Goal: Information Seeking & Learning: Learn about a topic

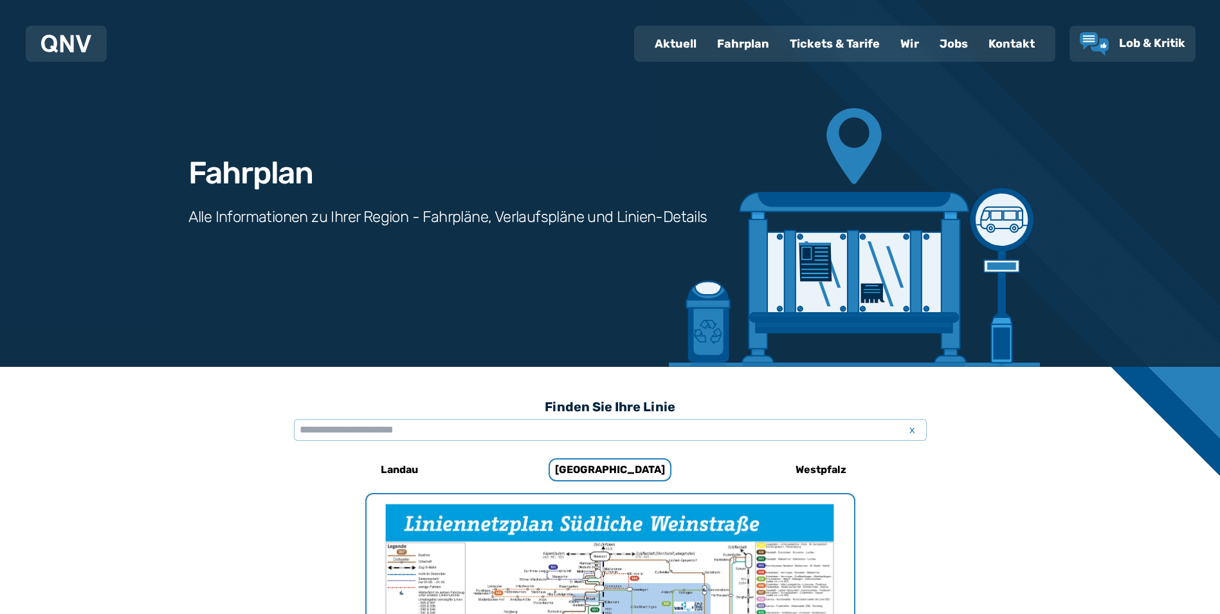
click at [673, 50] on div "Aktuell" at bounding box center [676, 43] width 62 height 33
select select "*"
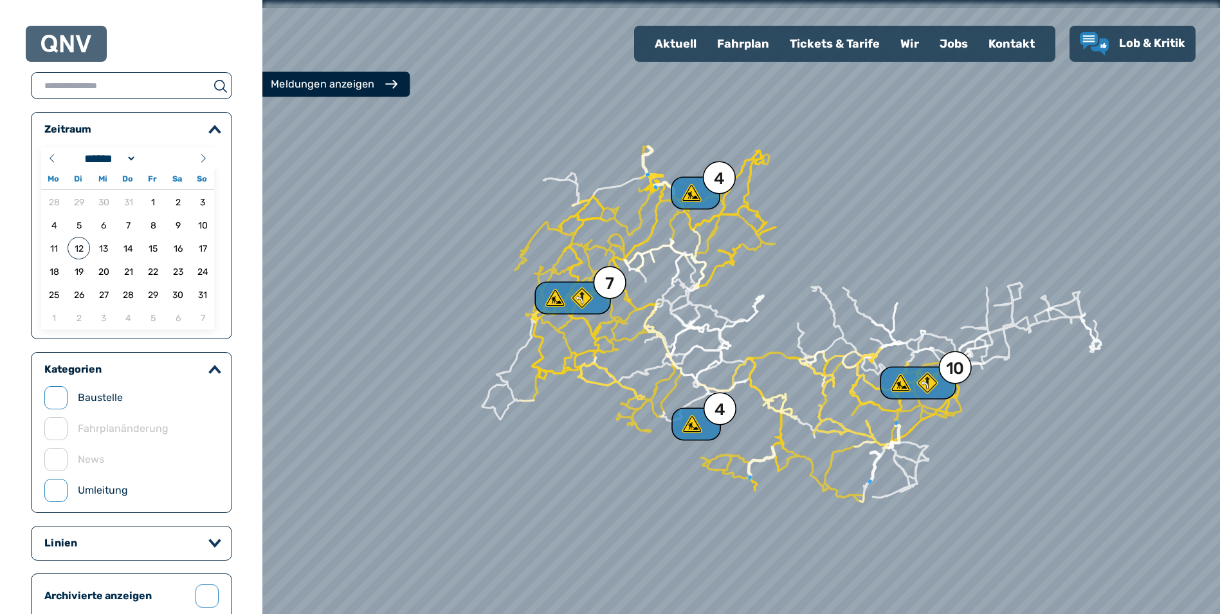
click at [300, 78] on div "Meldungen anzeigen" at bounding box center [323, 84] width 104 height 15
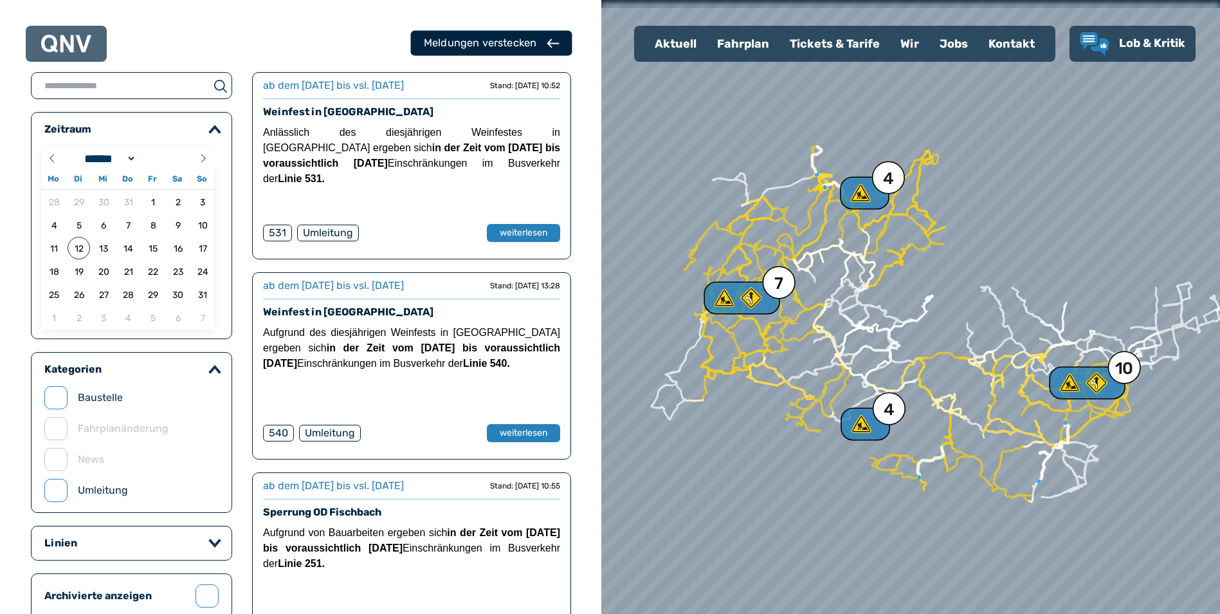
click at [553, 33] on button "Meldungen verstecken" at bounding box center [491, 43] width 161 height 25
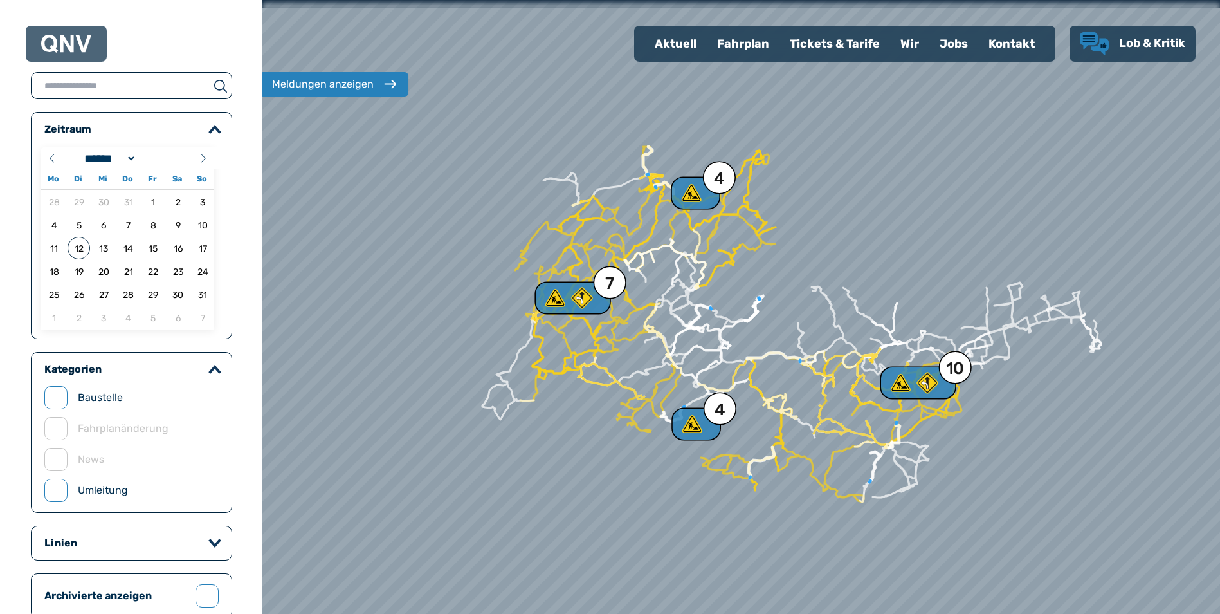
click at [1139, 41] on span "Lob & Kritik" at bounding box center [1152, 43] width 66 height 14
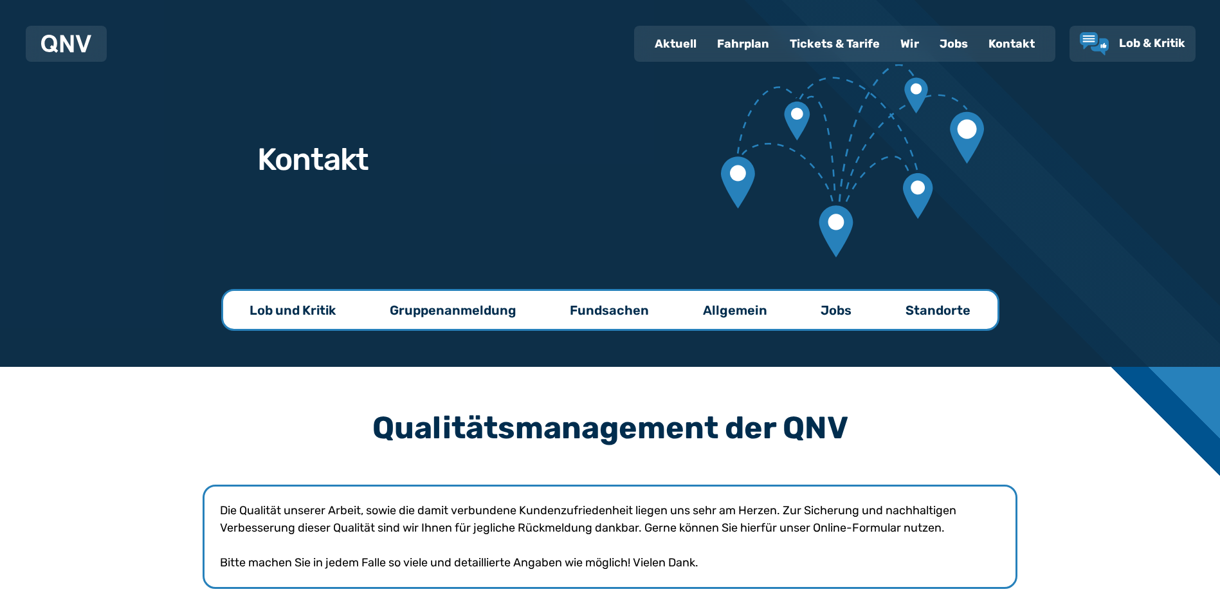
click at [1011, 42] on div "Kontakt" at bounding box center [1011, 43] width 67 height 33
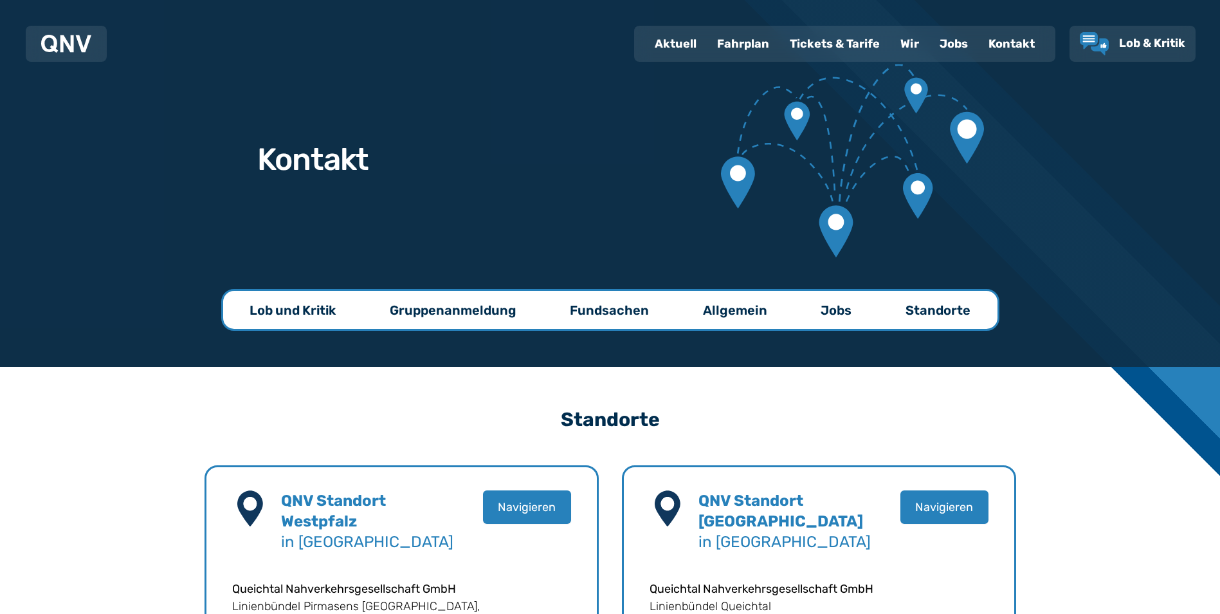
click at [745, 305] on p "Allgemein" at bounding box center [735, 310] width 64 height 18
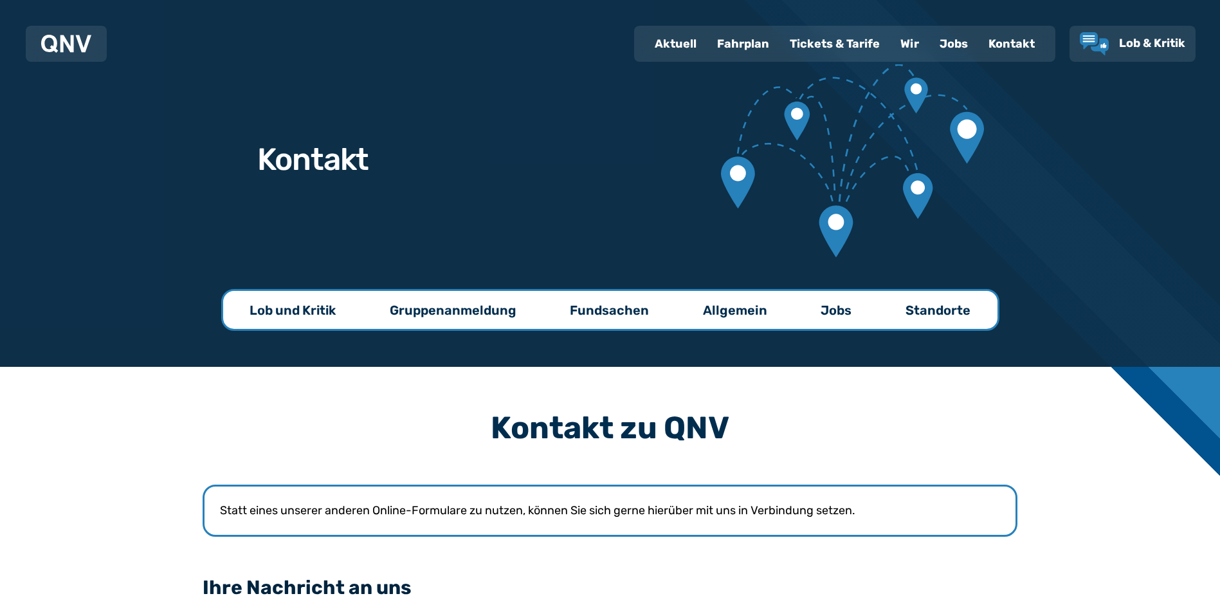
click at [745, 42] on div "Fahrplan" at bounding box center [743, 43] width 73 height 33
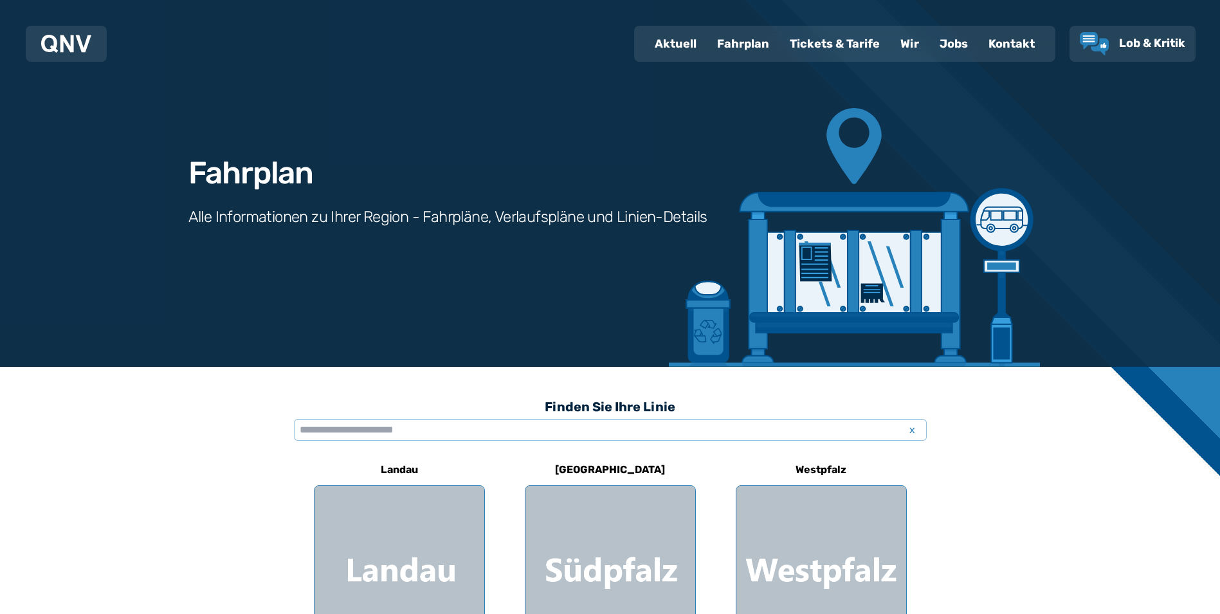
click at [819, 45] on div "Tickets & Tarife" at bounding box center [835, 43] width 111 height 33
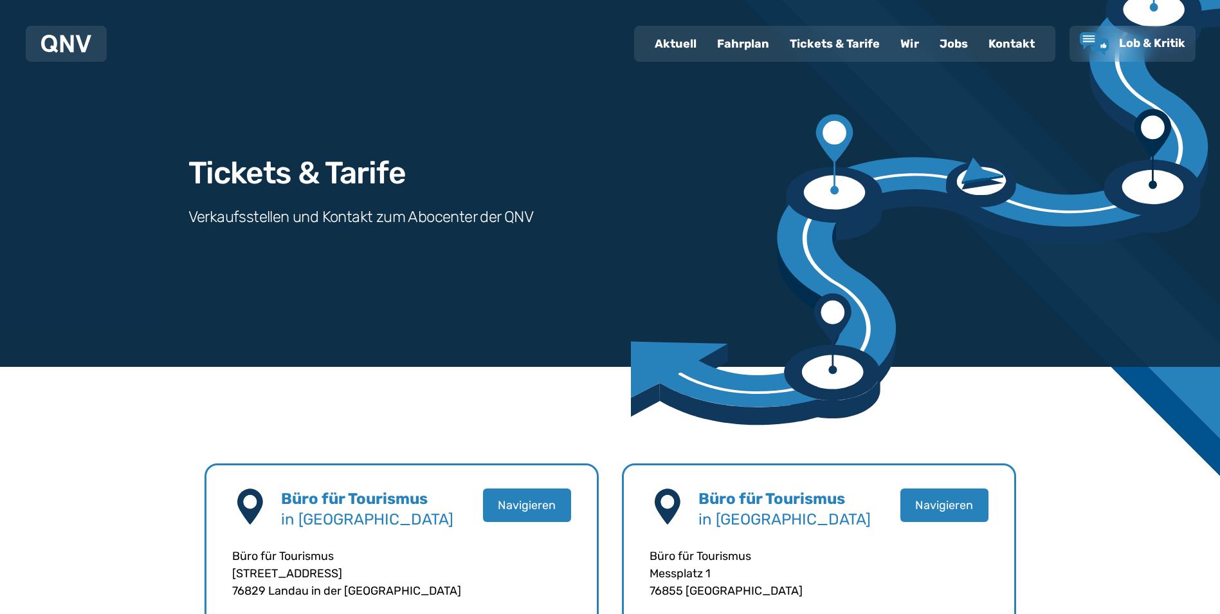
click at [1007, 39] on div "Kontakt" at bounding box center [1011, 43] width 67 height 33
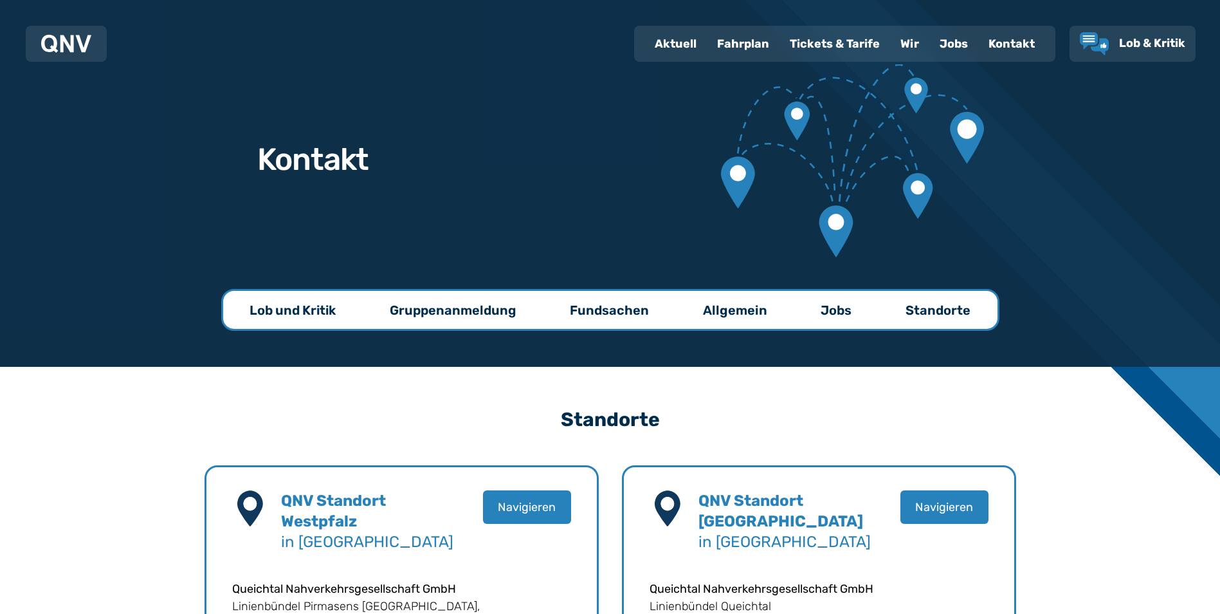
click at [304, 310] on p "Lob und Kritik" at bounding box center [293, 310] width 86 height 18
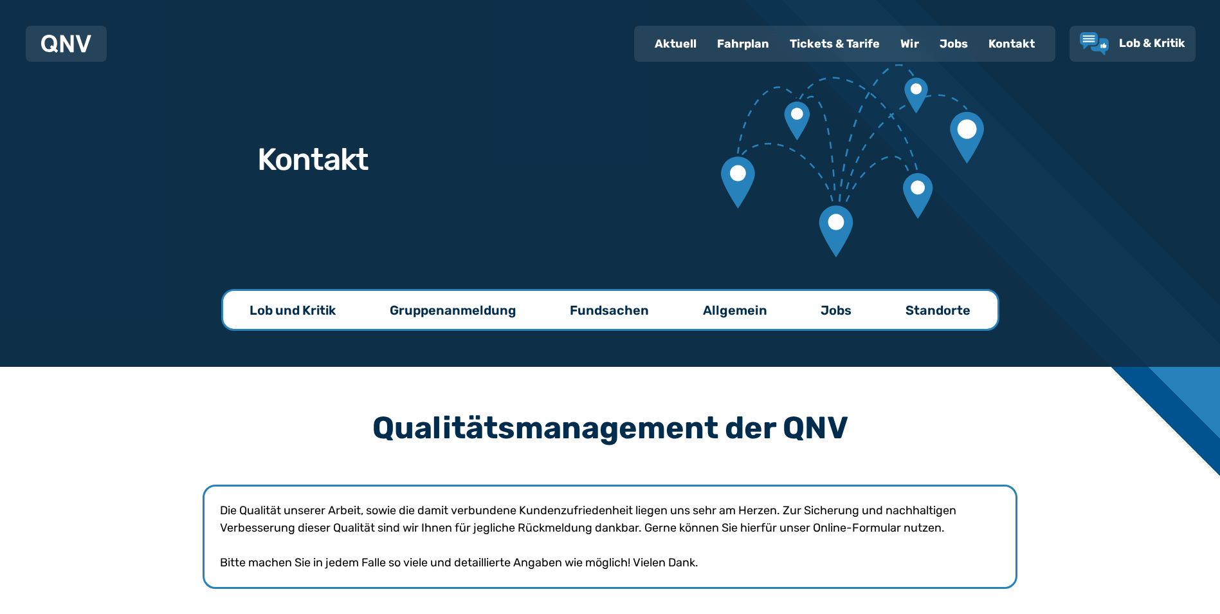
click at [679, 45] on div "Aktuell" at bounding box center [676, 43] width 62 height 33
select select "*"
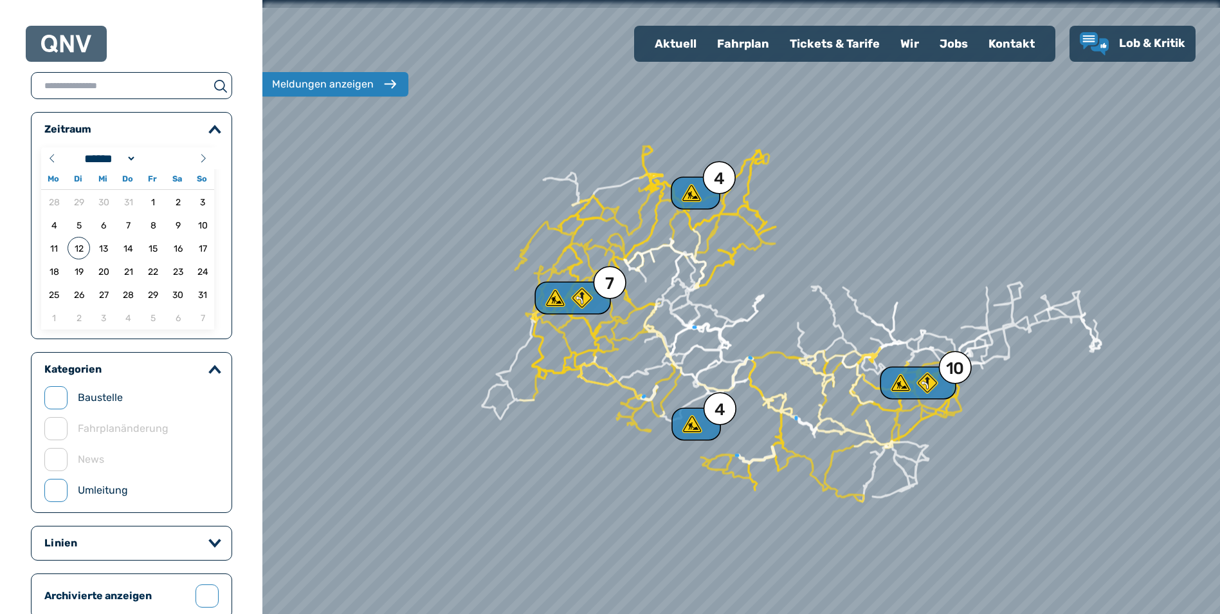
click at [751, 43] on div "Fahrplan" at bounding box center [743, 43] width 73 height 33
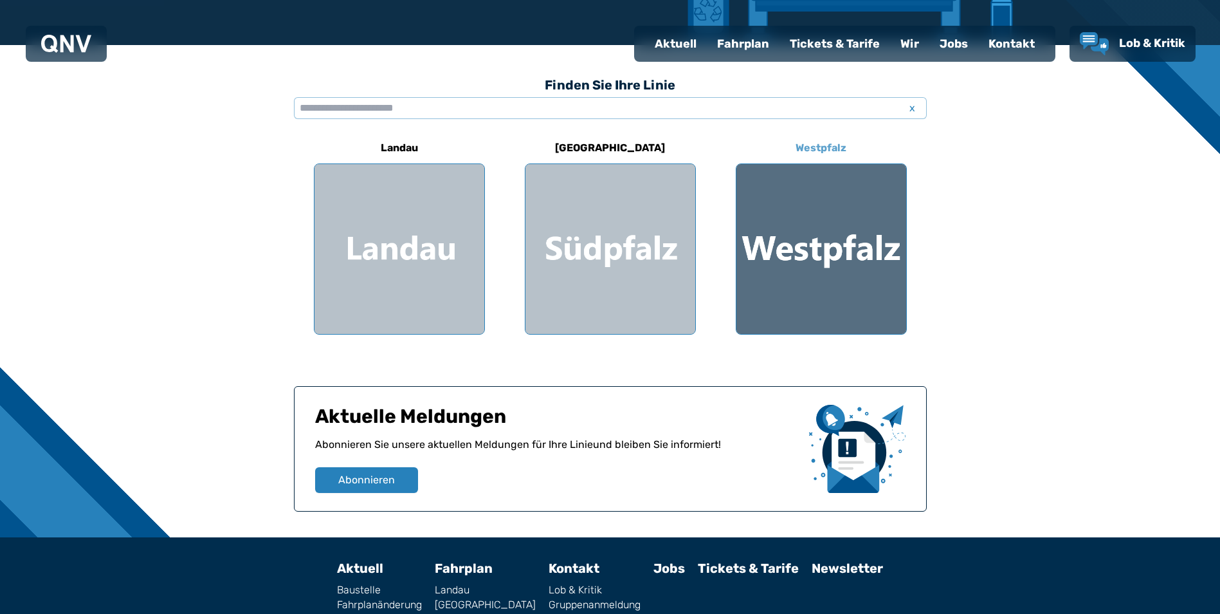
scroll to position [386, 0]
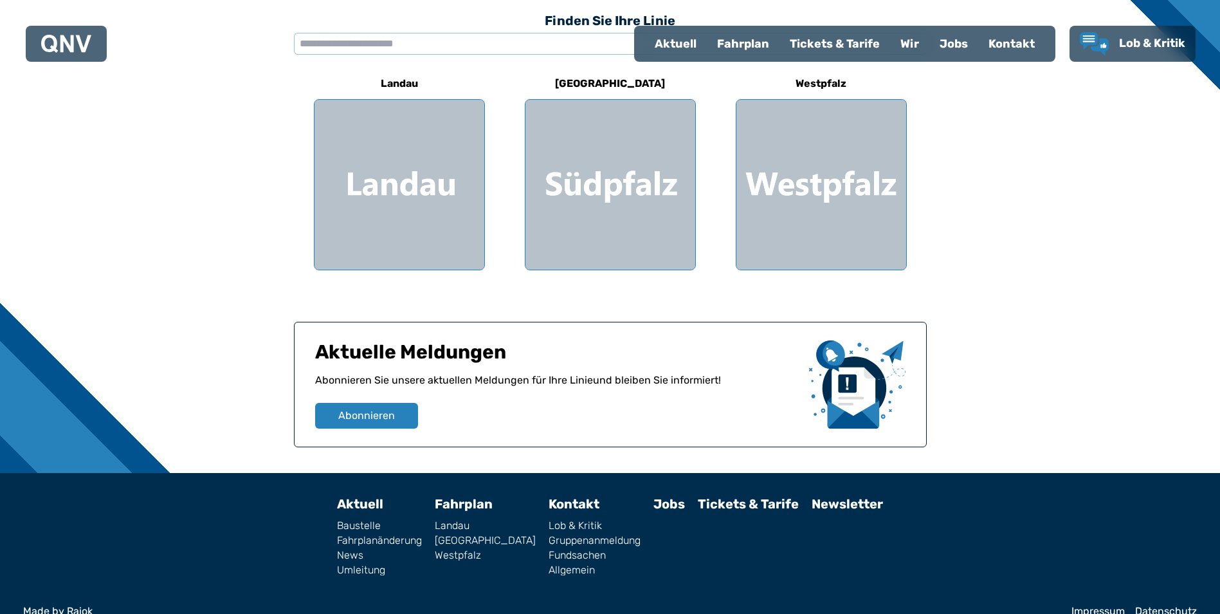
select select "*"
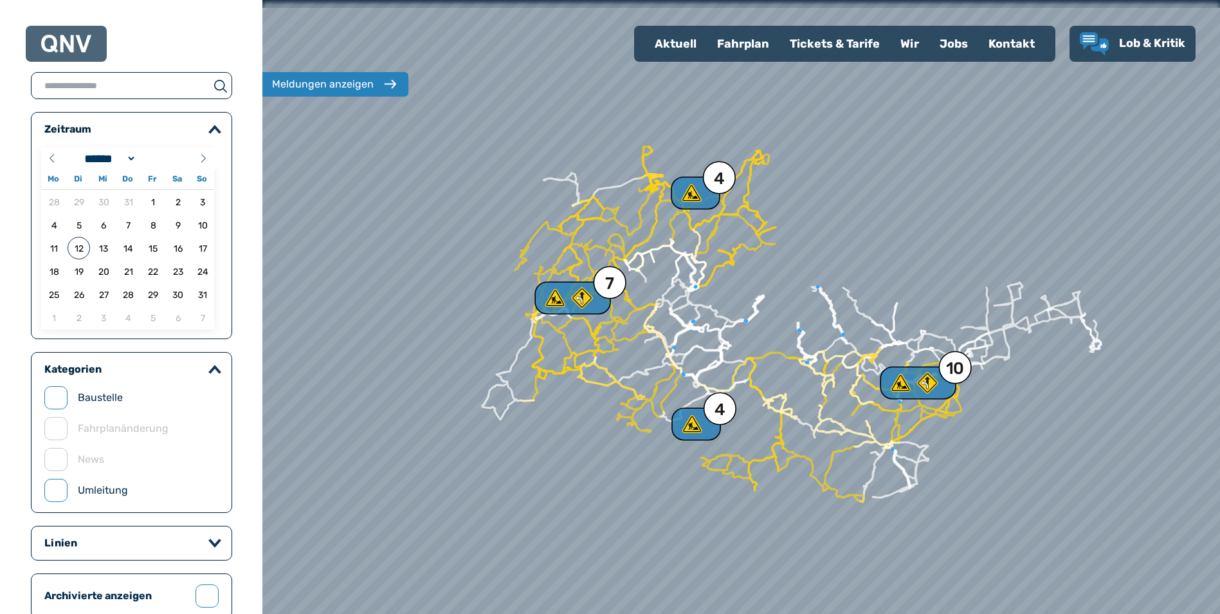
click at [309, 89] on div "Meldungen anzeigen" at bounding box center [323, 84] width 102 height 15
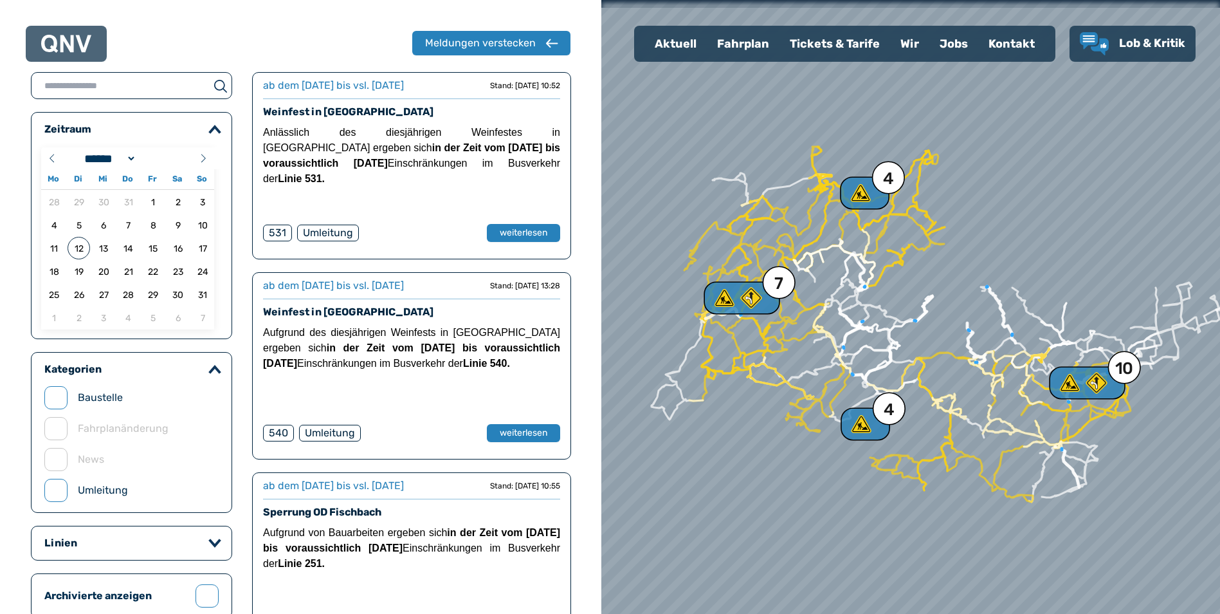
click at [742, 41] on div "Fahrplan" at bounding box center [743, 43] width 73 height 33
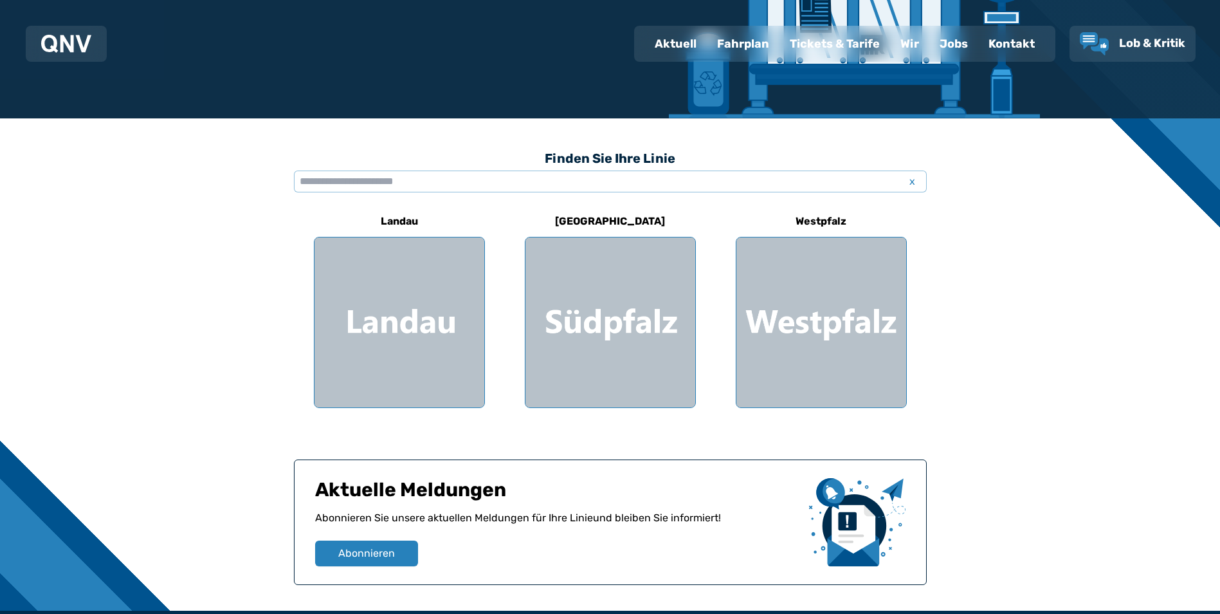
scroll to position [257, 0]
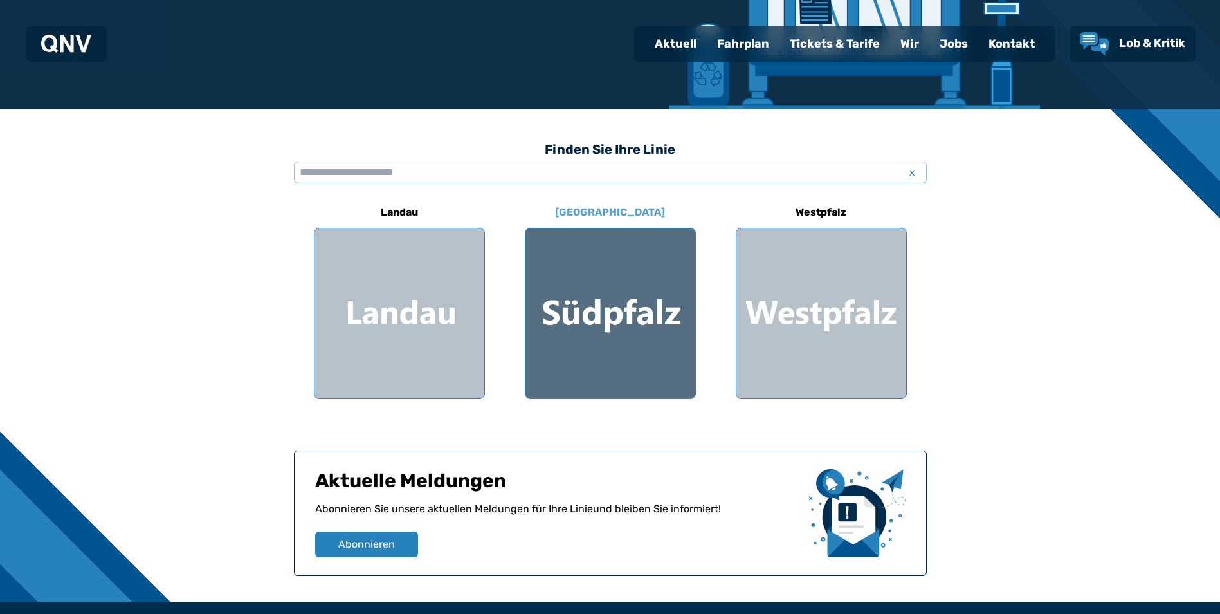
click at [675, 309] on div at bounding box center [611, 313] width 170 height 170
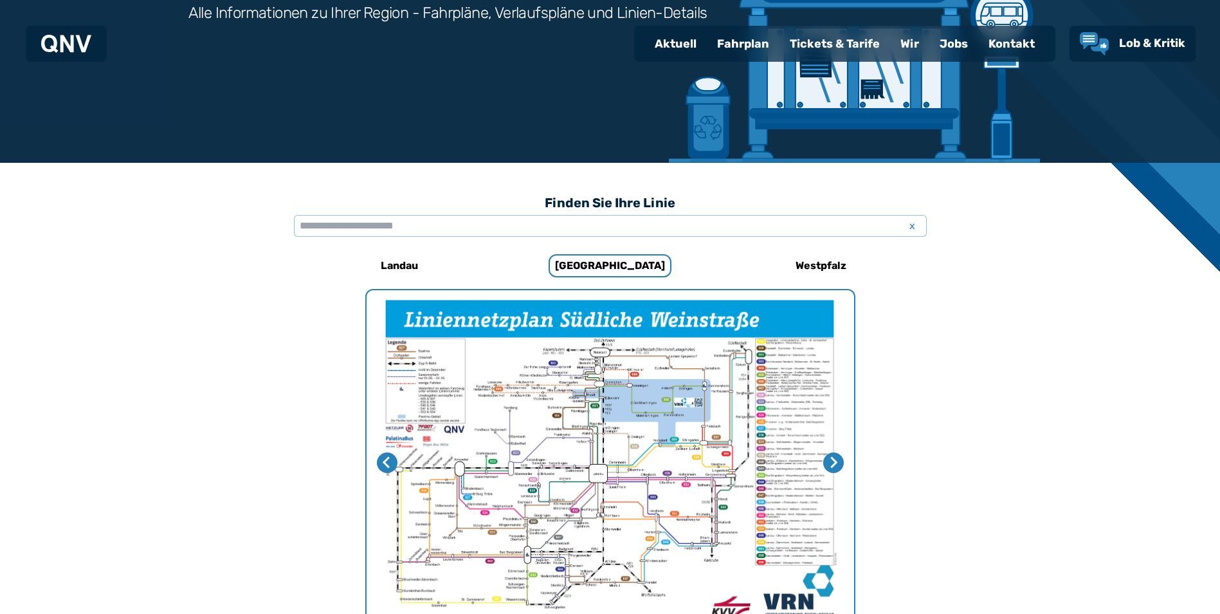
scroll to position [203, 0]
click at [644, 226] on input "text" at bounding box center [610, 226] width 633 height 22
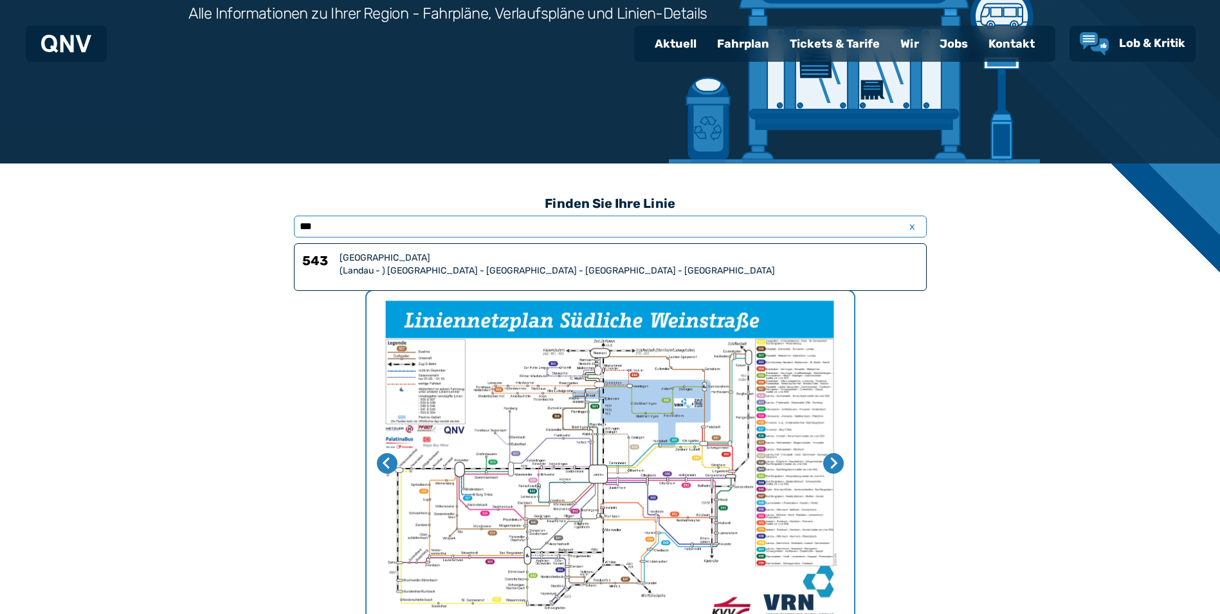
type input "***"
click at [657, 271] on div "(Landau - ) [GEOGRAPHIC_DATA] - [GEOGRAPHIC_DATA] - [GEOGRAPHIC_DATA] - [GEOGRA…" at bounding box center [629, 270] width 579 height 13
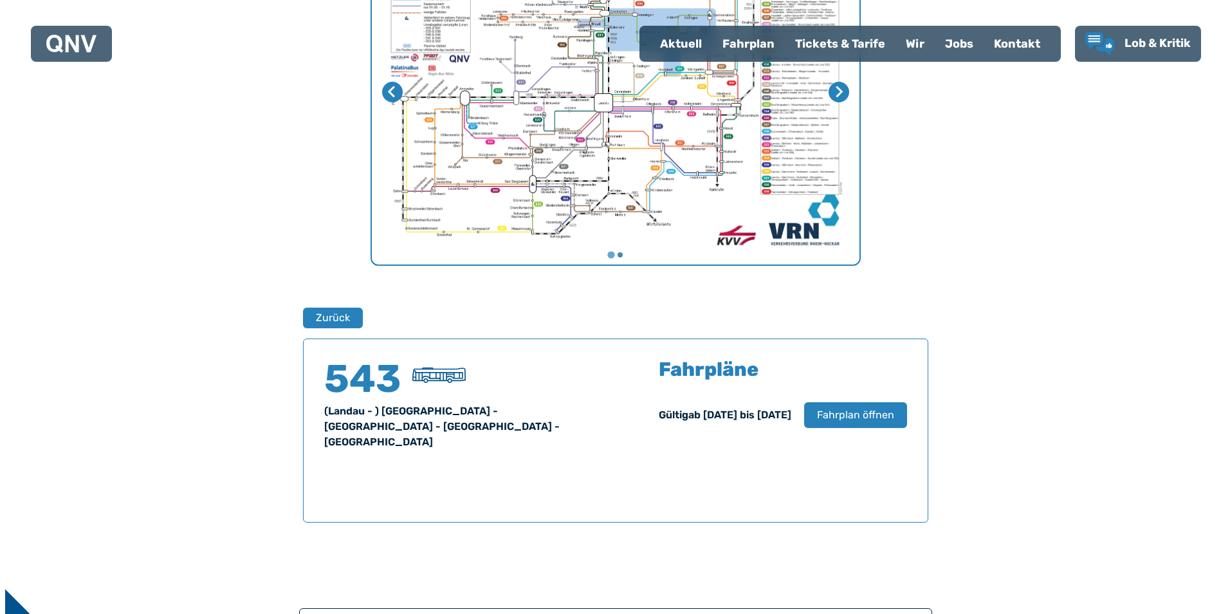
scroll to position [848, 0]
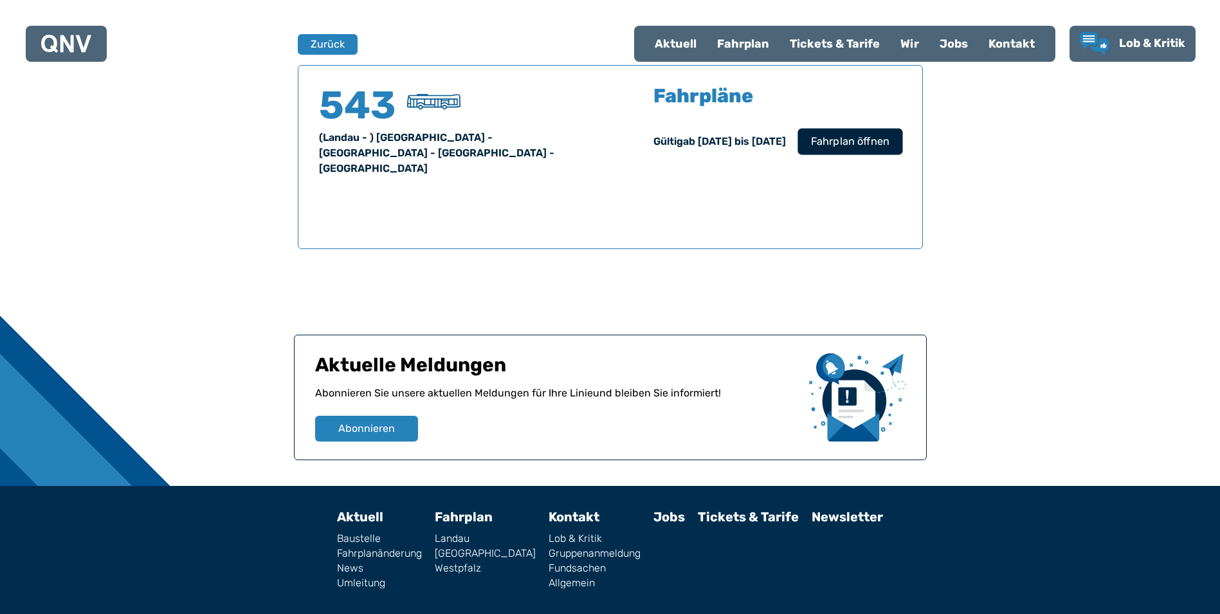
click at [867, 151] on div "Fahrpläne Gültig ab [DATE] bis [DATE] Fahrplan öffnen" at bounding box center [778, 135] width 248 height 98
click at [860, 138] on span "Fahrplan öffnen" at bounding box center [849, 141] width 78 height 15
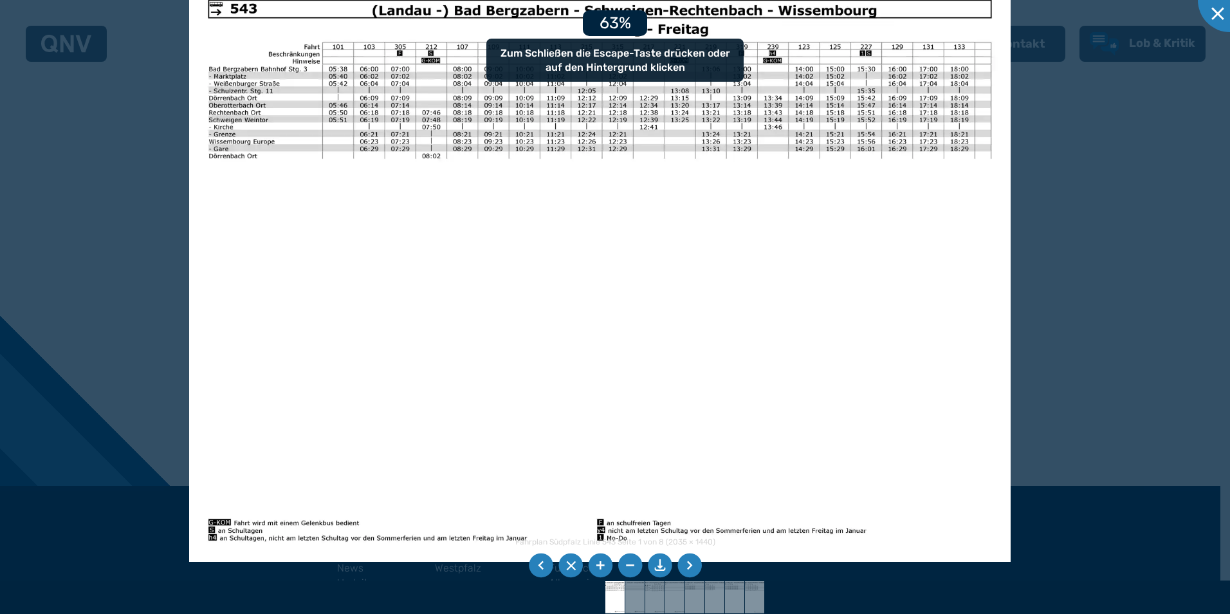
click at [682, 567] on li at bounding box center [689, 565] width 24 height 24
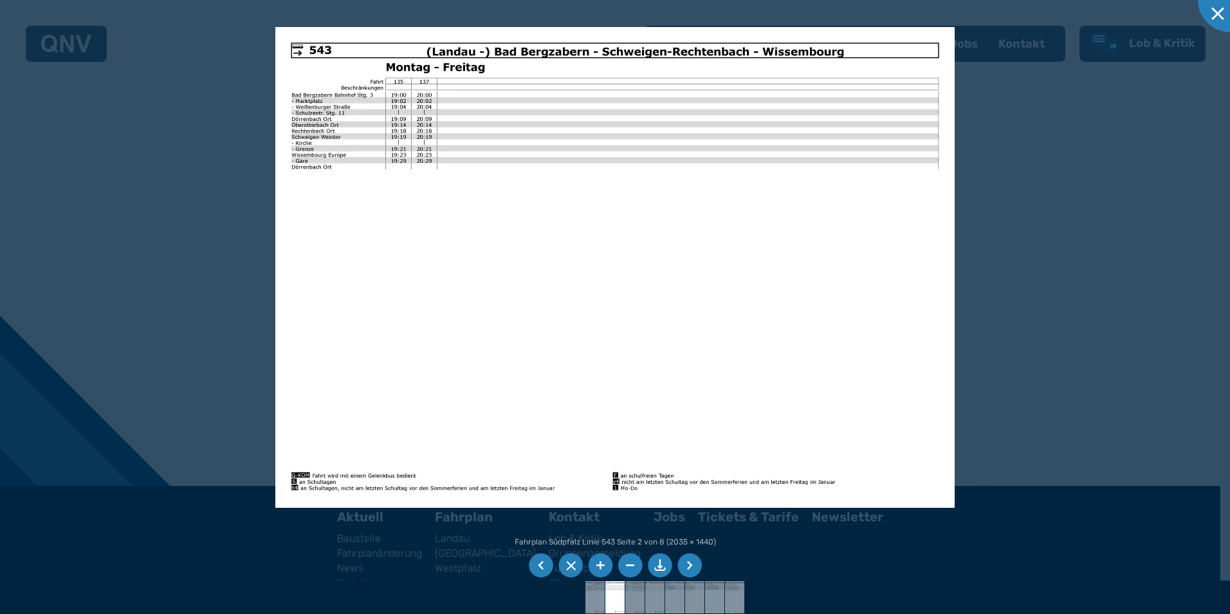
click at [690, 562] on li at bounding box center [689, 565] width 24 height 24
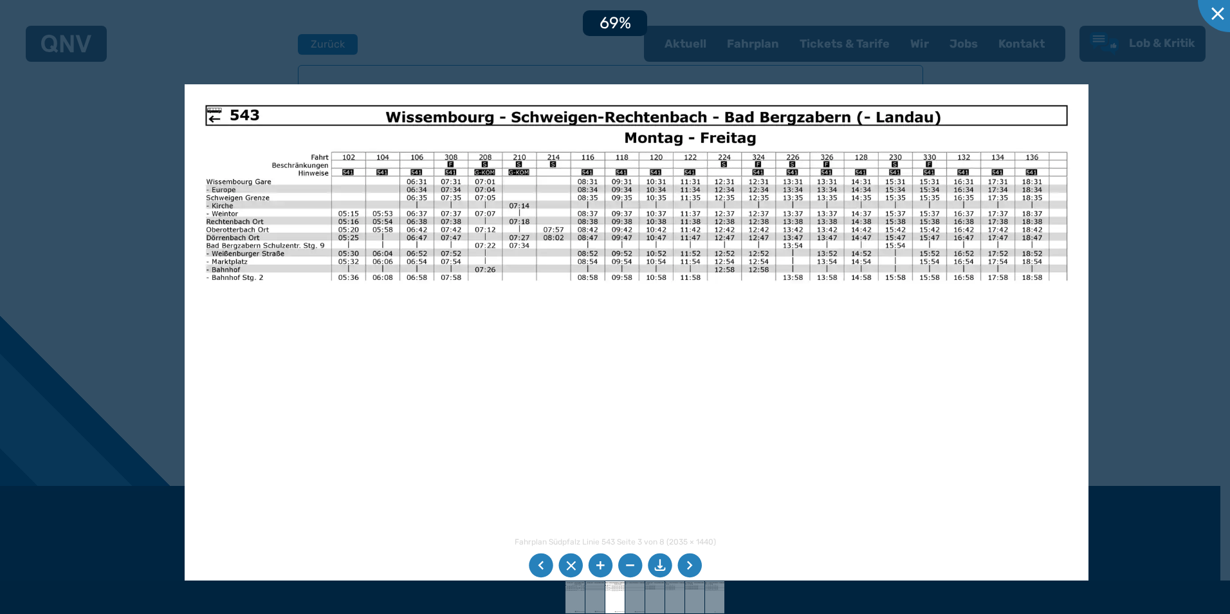
click at [589, 305] on img at bounding box center [637, 403] width 904 height 639
